Goal: Complete application form: Complete application form

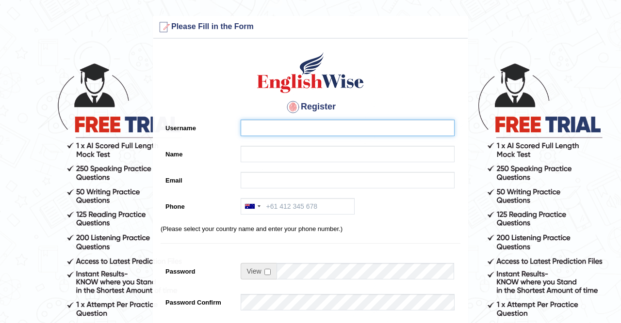
click at [278, 128] on input "Username" at bounding box center [348, 128] width 214 height 16
type input "neharawatiaf"
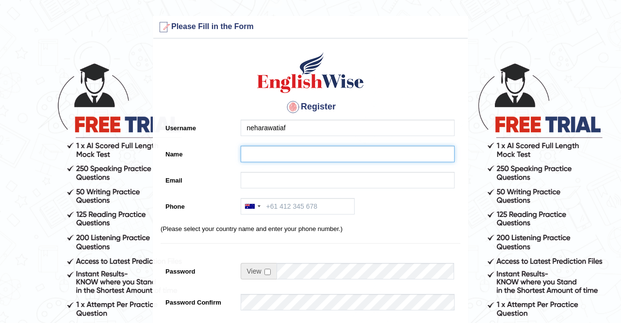
click at [250, 157] on input "Name" at bounding box center [348, 154] width 214 height 16
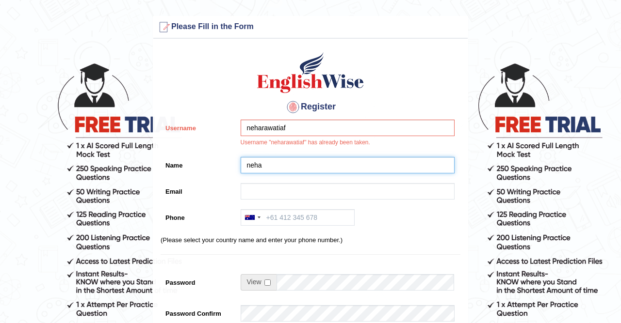
type input "neha"
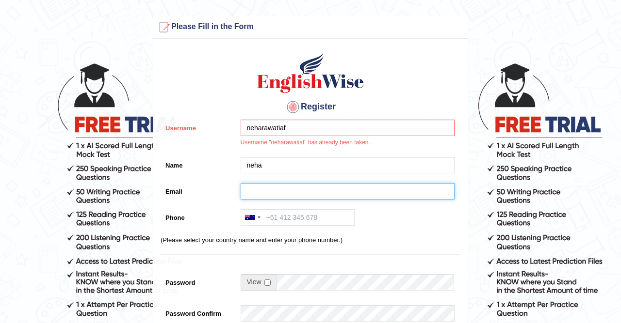
click at [263, 194] on input "Email" at bounding box center [348, 191] width 214 height 16
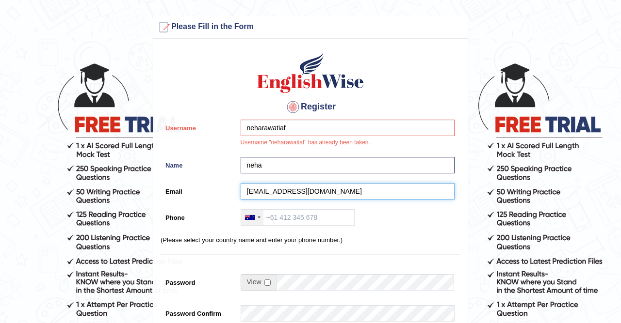
type input "[EMAIL_ADDRESS][DOMAIN_NAME]"
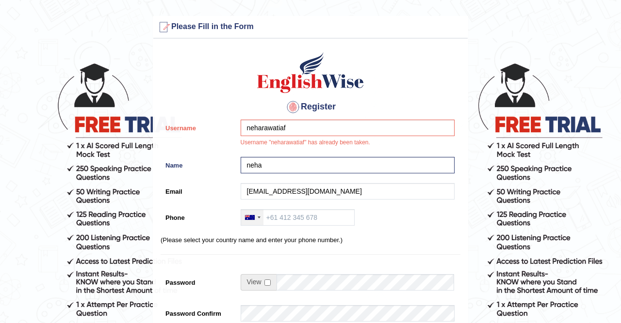
click at [259, 218] on div at bounding box center [259, 218] width 3 height 2
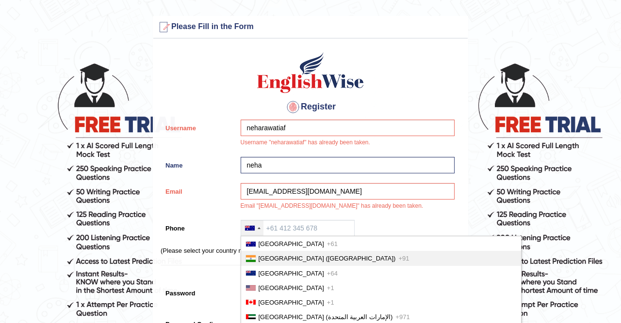
click at [264, 259] on span "India (भारत)" at bounding box center [327, 258] width 137 height 7
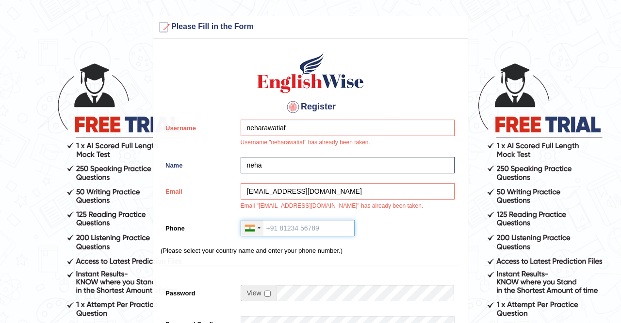
type input "+91"
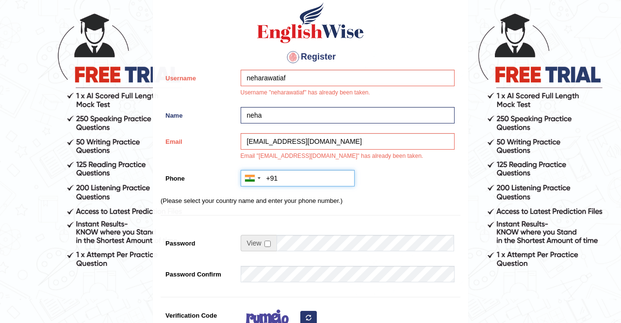
scroll to position [265, 0]
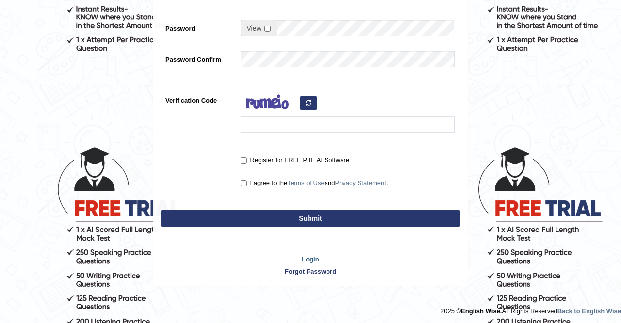
click at [313, 259] on link "Login" at bounding box center [310, 259] width 314 height 9
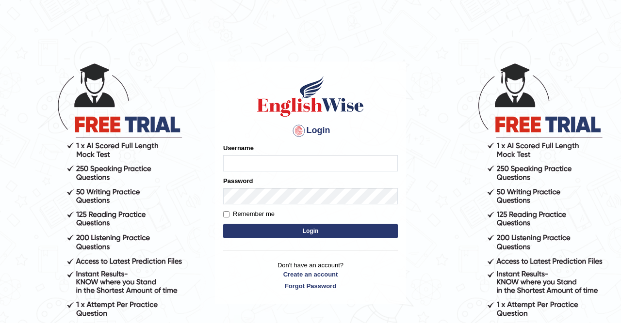
click at [287, 162] on input "Username" at bounding box center [310, 163] width 175 height 16
type input "[EMAIL_ADDRESS][DOMAIN_NAME]"
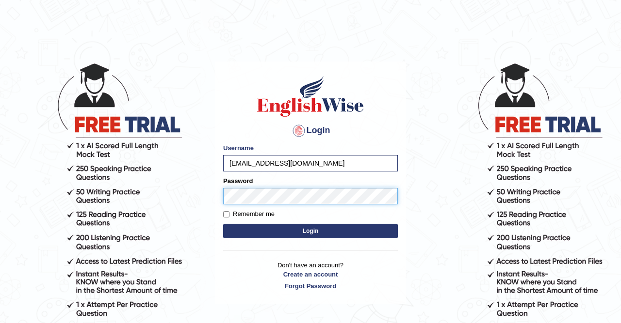
click at [223, 224] on button "Login" at bounding box center [310, 231] width 175 height 15
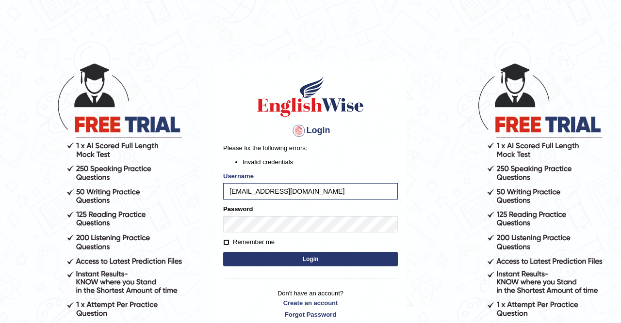
click at [226, 244] on input "Remember me" at bounding box center [226, 243] width 6 height 6
checkbox input "true"
click at [308, 258] on button "Login" at bounding box center [310, 259] width 175 height 15
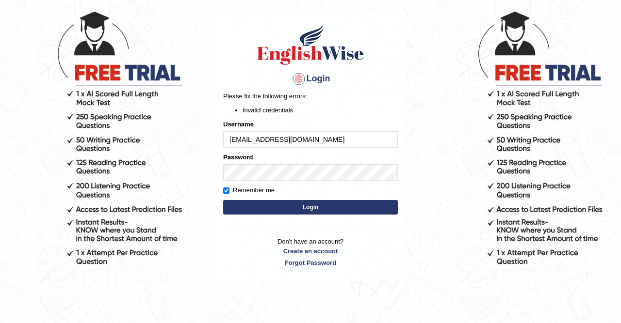
scroll to position [52, 0]
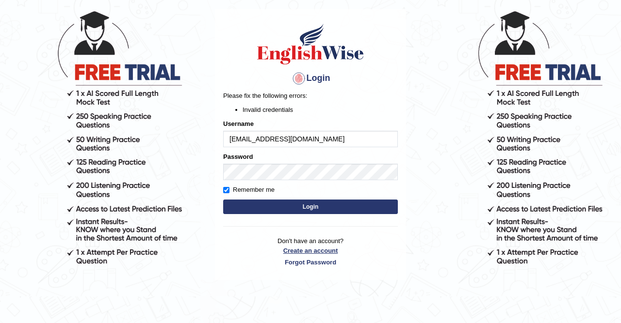
click at [323, 252] on link "Create an account" at bounding box center [310, 250] width 175 height 9
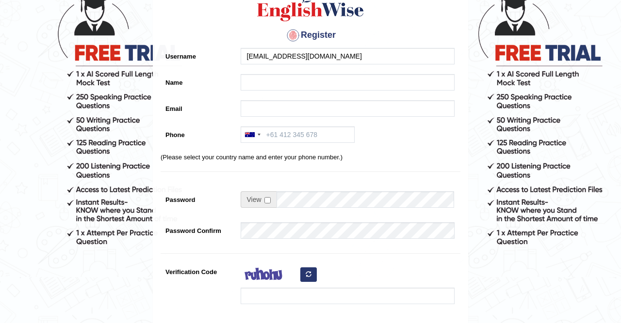
scroll to position [71, 0]
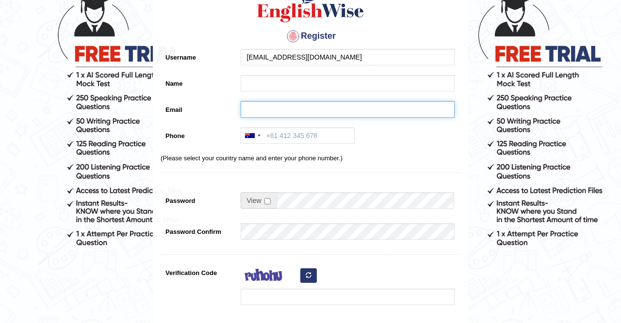
click at [286, 117] on input "Email" at bounding box center [348, 109] width 214 height 16
type input "[EMAIL_ADDRESS][DOMAIN_NAME]"
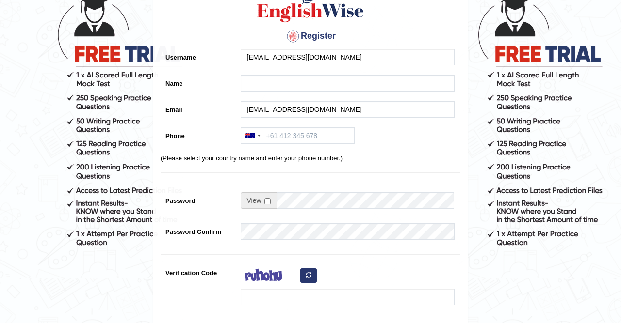
click at [339, 65] on div "[EMAIL_ADDRESS][DOMAIN_NAME]" at bounding box center [345, 59] width 219 height 21
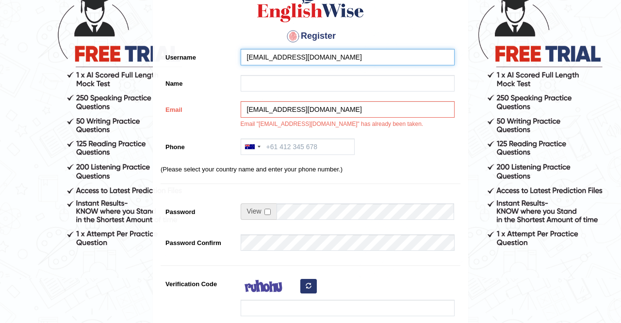
click at [338, 56] on input "neharawatiaf@gmail.com" at bounding box center [348, 57] width 214 height 16
type input "neharawatiaf"
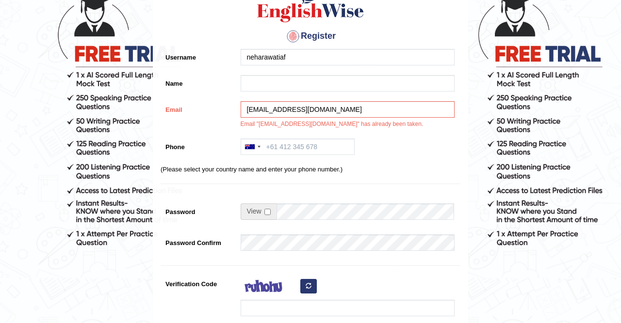
click at [236, 38] on h4 "Register" at bounding box center [311, 37] width 300 height 16
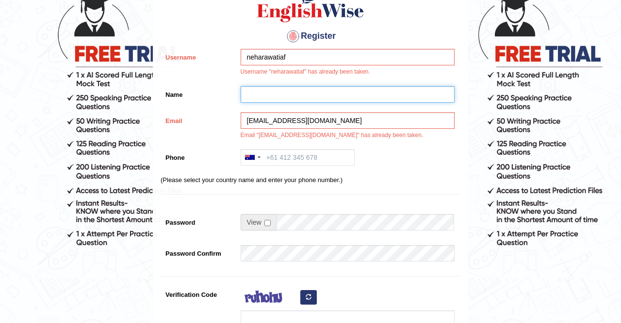
click at [259, 95] on input "Name" at bounding box center [348, 94] width 214 height 16
type input "neha"
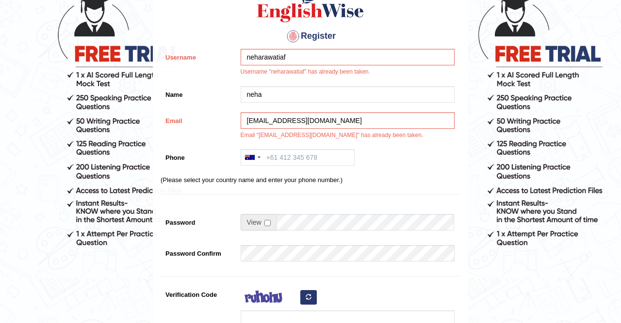
click at [213, 104] on div "Name neha" at bounding box center [311, 96] width 300 height 21
click at [259, 156] on div at bounding box center [252, 158] width 22 height 16
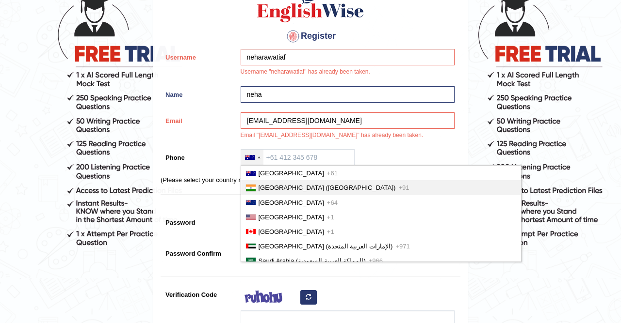
click at [269, 190] on span "India (भारत)" at bounding box center [327, 187] width 137 height 7
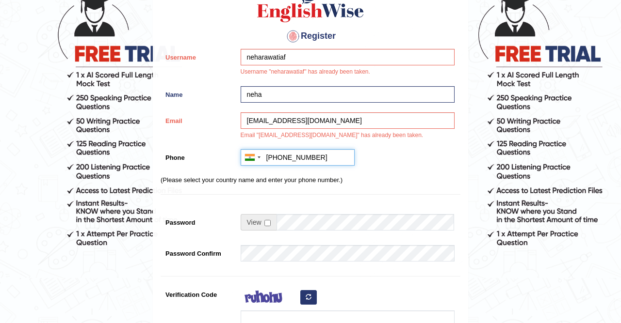
type input "+919638079415"
click at [267, 222] on input "checkbox" at bounding box center [267, 223] width 6 height 6
checkbox input "true"
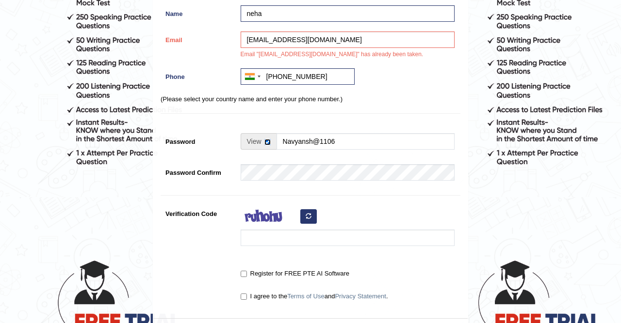
scroll to position [152, 0]
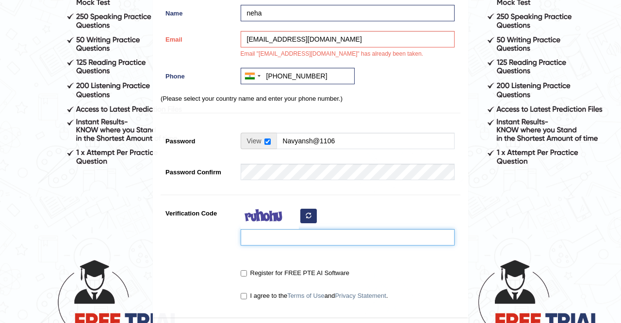
click at [315, 238] on input "Verification Code" at bounding box center [348, 237] width 214 height 16
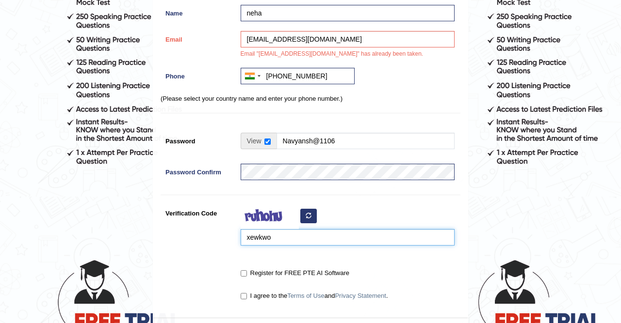
type input "xewkwo"
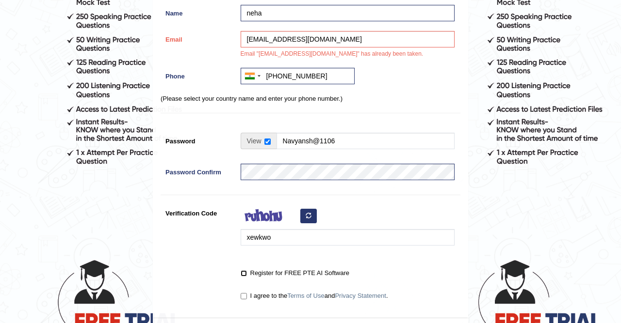
click at [243, 272] on input "Register for FREE PTE AI Software" at bounding box center [244, 274] width 6 height 6
checkbox input "true"
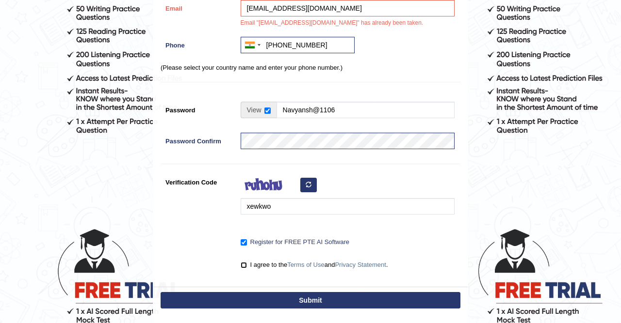
click at [247, 263] on input "I agree to the Terms of Use and Privacy Statement ." at bounding box center [244, 265] width 6 height 6
checkbox input "true"
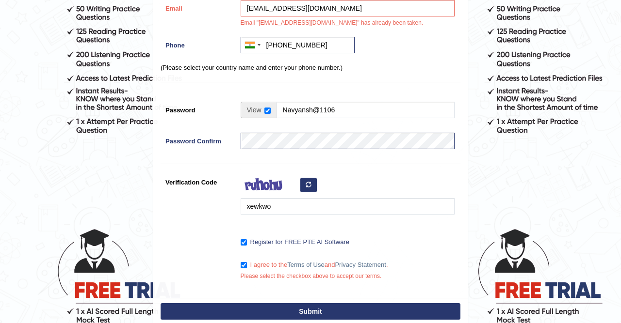
click at [309, 311] on button "Submit" at bounding box center [311, 312] width 300 height 16
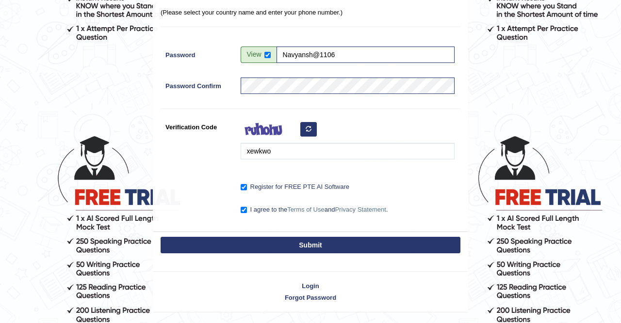
scroll to position [303, 0]
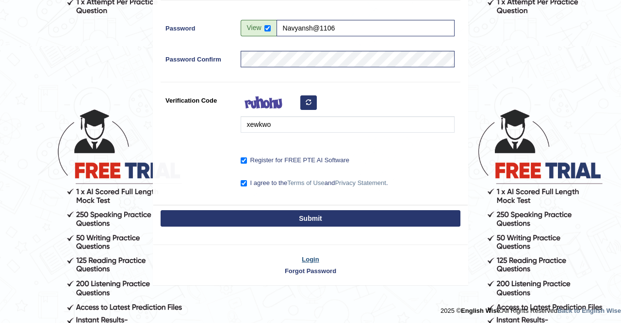
click at [309, 257] on link "Login" at bounding box center [310, 259] width 314 height 9
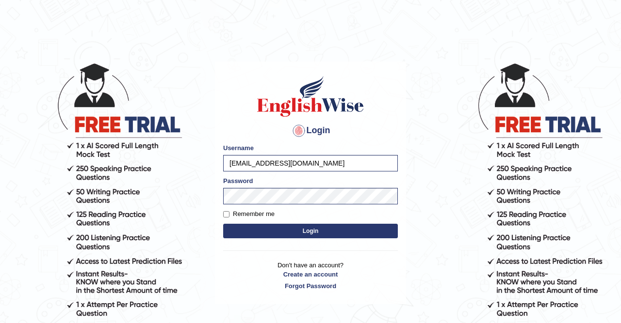
type input "[EMAIL_ADDRESS][DOMAIN_NAME]"
click at [226, 217] on input "Remember me" at bounding box center [226, 214] width 6 height 6
checkbox input "true"
click at [317, 231] on button "Login" at bounding box center [310, 231] width 175 height 15
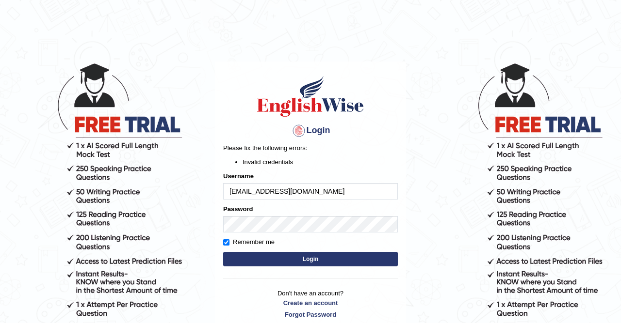
click at [362, 138] on h4 "Login" at bounding box center [310, 131] width 175 height 16
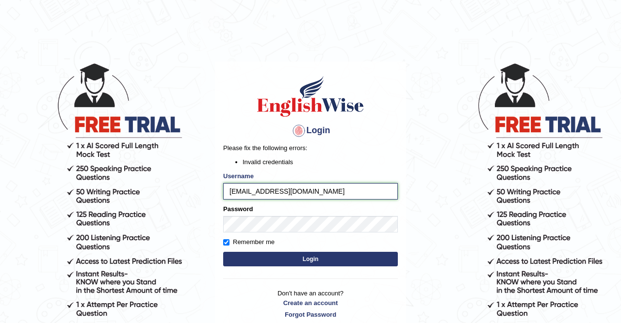
click at [313, 188] on input "neharawatiaf@gmail.com" at bounding box center [310, 191] width 175 height 16
type input "neharawatiaf"
click at [374, 171] on form "Please fix the following errors: Invalid credentials Username neharawatiaf Pass…" at bounding box center [310, 207] width 175 height 126
click at [311, 260] on button "Login" at bounding box center [310, 259] width 175 height 15
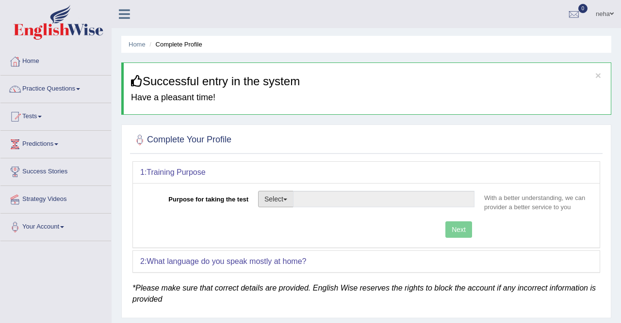
click at [286, 197] on button "Select" at bounding box center [275, 199] width 35 height 16
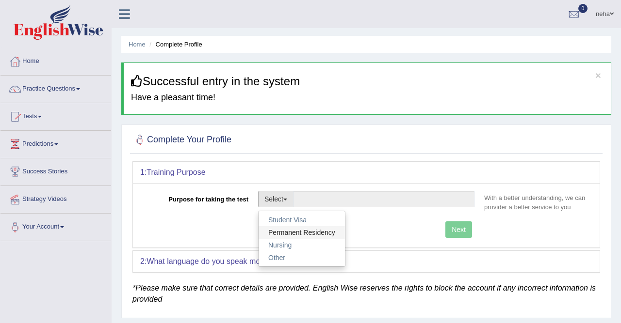
click at [293, 233] on link "Permanent Residency" at bounding box center [302, 232] width 86 height 13
type input "Permanent Residency"
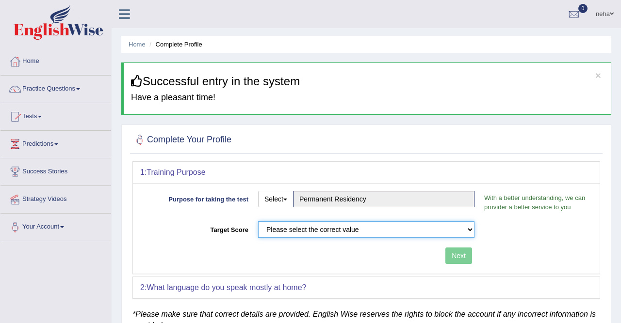
click at [258, 222] on select "Please select the correct value 50 (6 bands) 58 (6.5 bands) 65 (7 bands) 79 (8 …" at bounding box center [366, 230] width 216 height 16
select select "79"
click option "79 (8 bands)" at bounding box center [0, 0] width 0 height 0
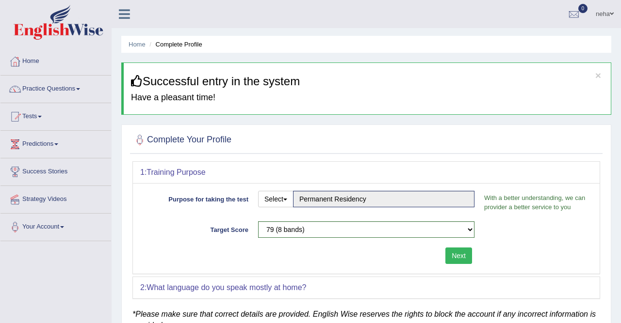
click at [458, 259] on button "Next" at bounding box center [458, 256] width 27 height 16
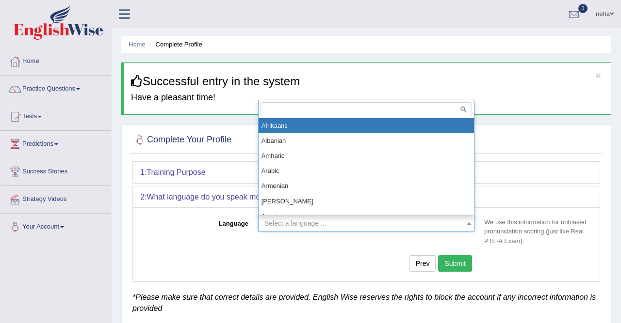
click at [470, 222] on span at bounding box center [469, 224] width 10 height 16
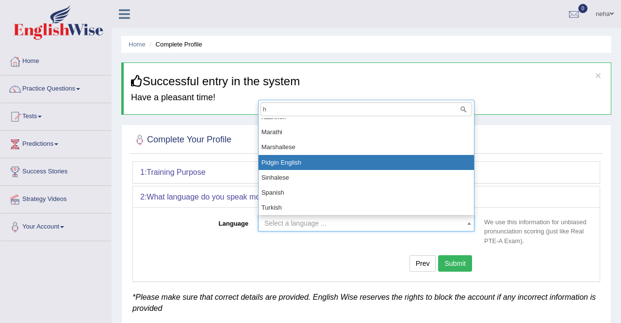
scroll to position [87, 0]
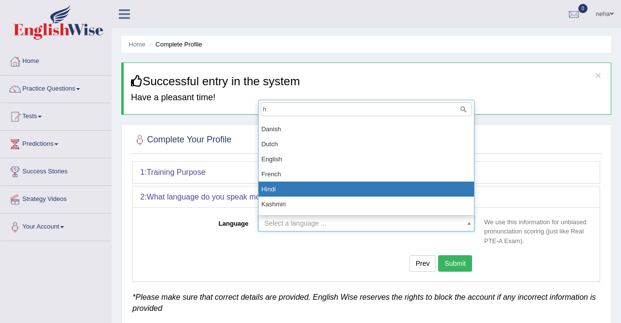
type input "h"
select select "Hindi"
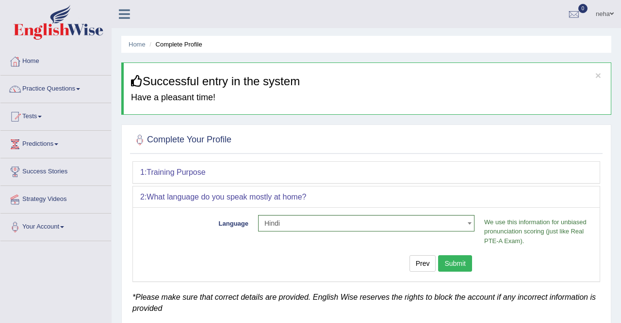
click at [456, 262] on button "Submit" at bounding box center [455, 264] width 34 height 16
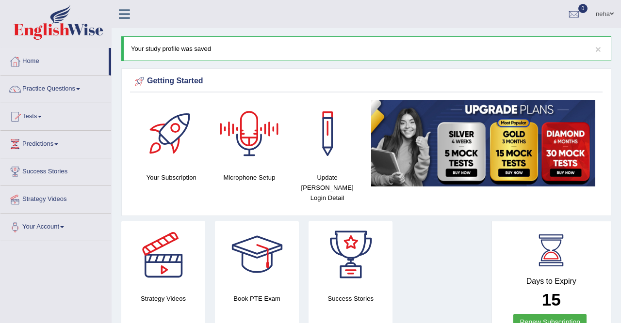
click at [257, 134] on div at bounding box center [249, 134] width 68 height 68
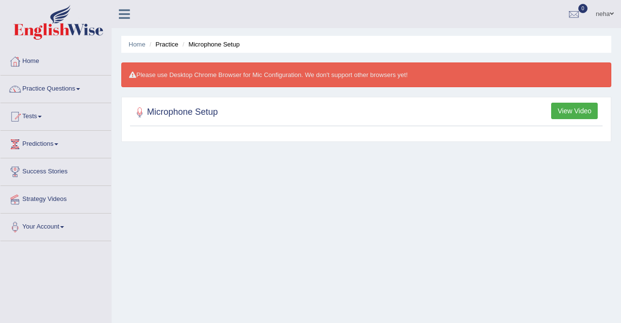
click at [569, 110] on button "View Video" at bounding box center [574, 111] width 47 height 16
click at [30, 57] on link "Home" at bounding box center [55, 60] width 111 height 24
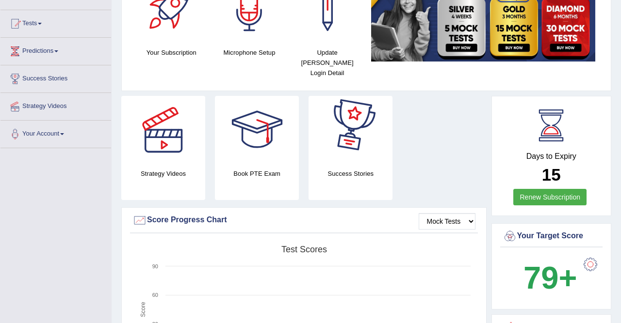
scroll to position [95, 0]
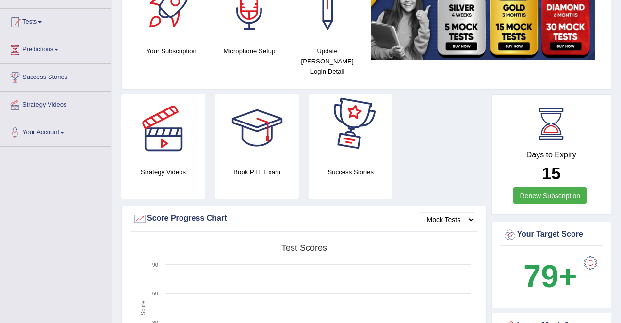
click at [344, 120] on div at bounding box center [351, 129] width 68 height 68
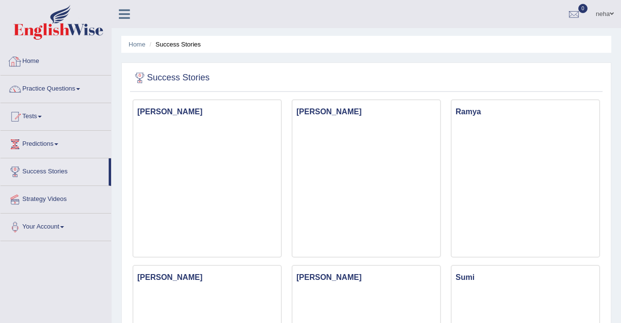
click at [30, 65] on link "Home" at bounding box center [55, 60] width 111 height 24
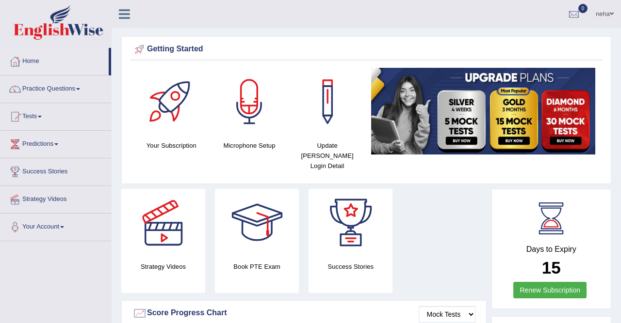
click at [565, 282] on link "Renew Subscription" at bounding box center [549, 290] width 73 height 16
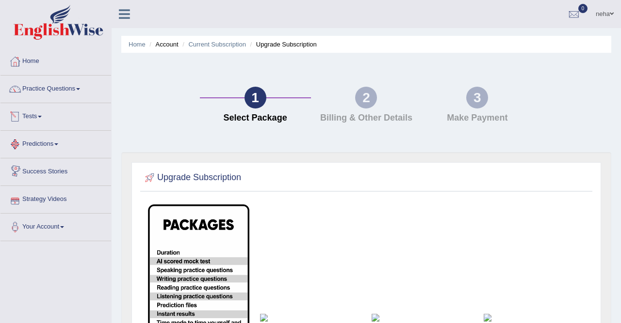
click at [34, 113] on link "Tests" at bounding box center [55, 115] width 111 height 24
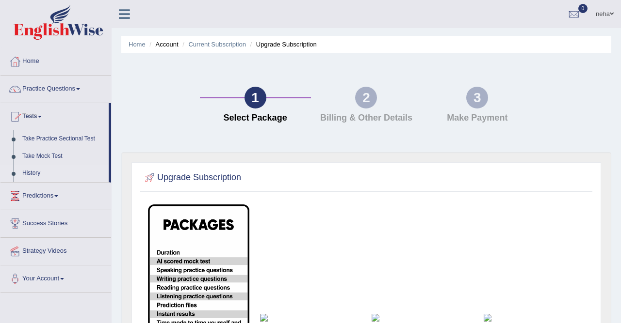
click at [34, 173] on link "History" at bounding box center [63, 173] width 91 height 17
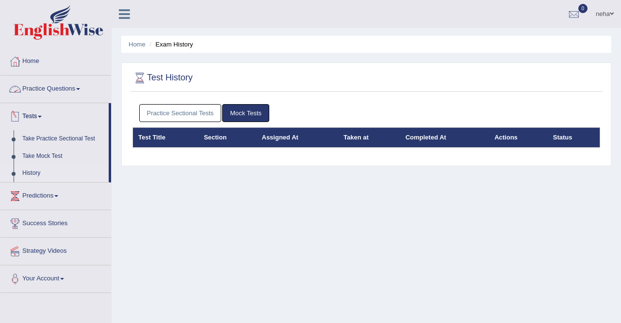
click at [70, 90] on link "Practice Questions" at bounding box center [55, 88] width 111 height 24
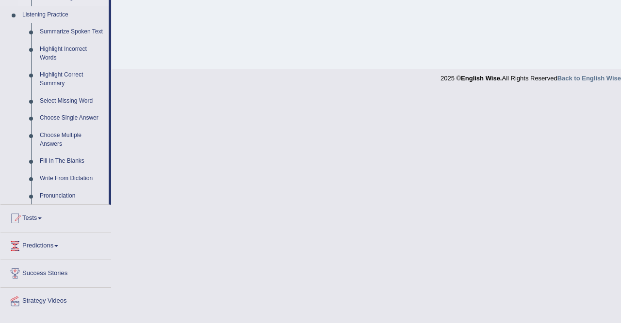
scroll to position [417, 0]
click at [36, 215] on link "Tests" at bounding box center [55, 217] width 111 height 24
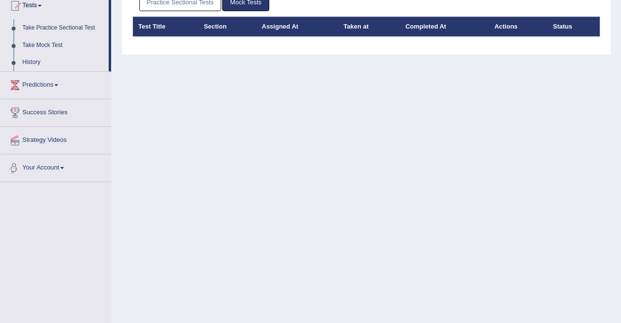
scroll to position [0, 0]
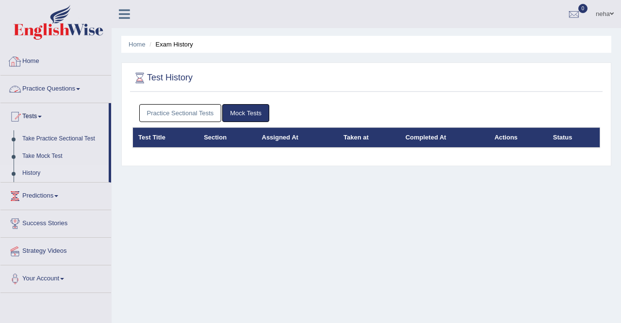
click at [33, 62] on link "Home" at bounding box center [55, 60] width 111 height 24
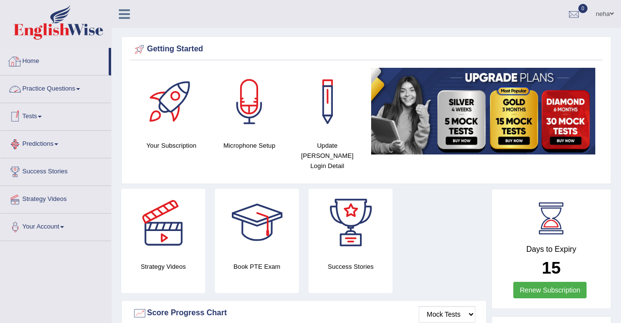
click at [34, 64] on link "Home" at bounding box center [54, 60] width 108 height 24
click at [80, 88] on link "Practice Questions" at bounding box center [55, 88] width 111 height 24
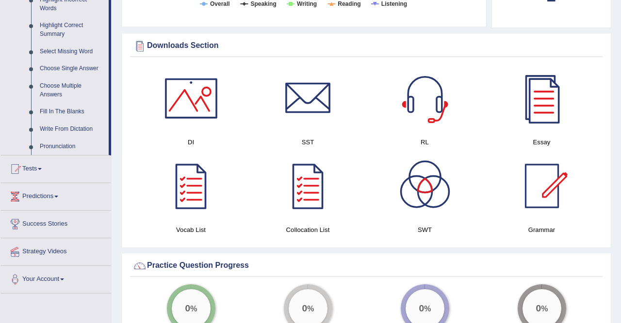
scroll to position [467, 0]
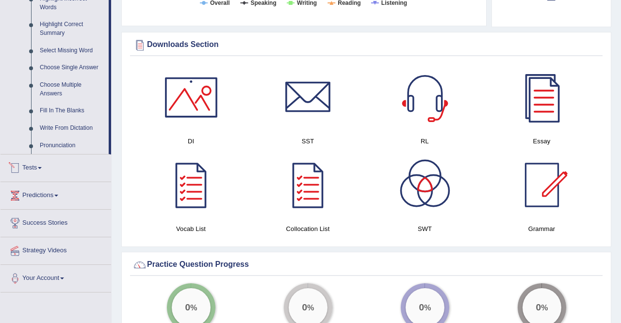
click at [33, 165] on link "Tests" at bounding box center [55, 167] width 111 height 24
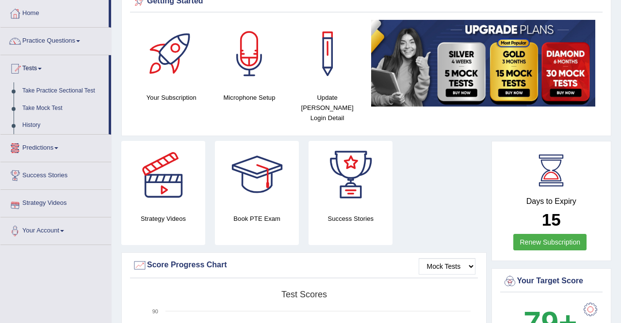
scroll to position [46, 0]
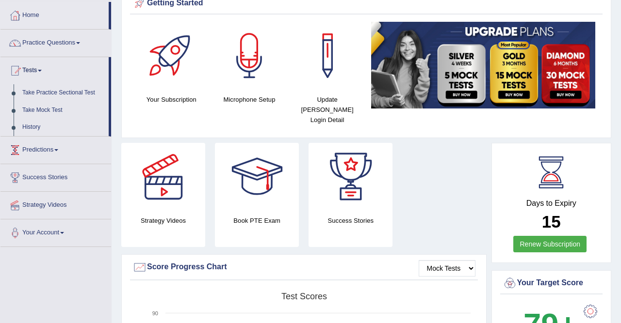
click at [55, 147] on link "Predictions" at bounding box center [55, 149] width 111 height 24
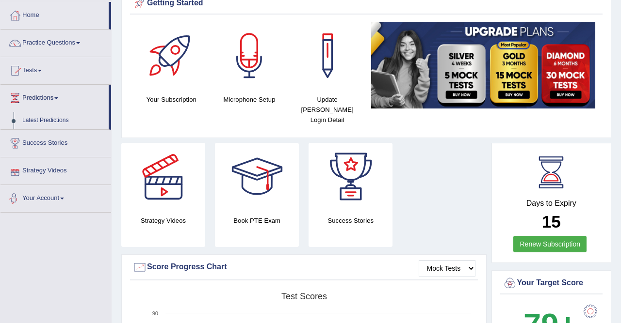
click at [57, 196] on link "Your Account" at bounding box center [55, 197] width 111 height 24
